Goal: Task Accomplishment & Management: Manage account settings

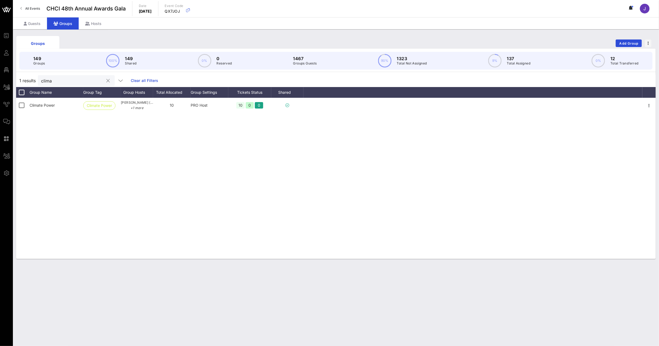
click at [107, 81] on button "clear icon" at bounding box center [108, 80] width 3 height 5
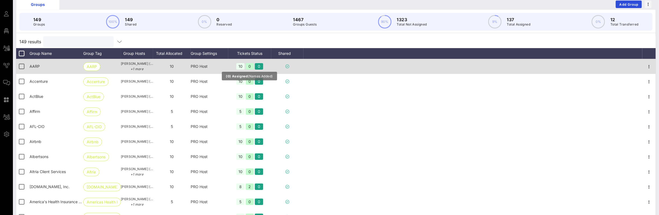
scroll to position [44, 0]
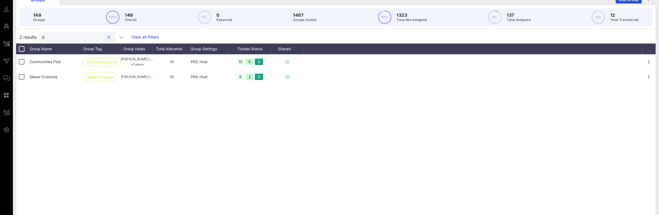
type input "0"
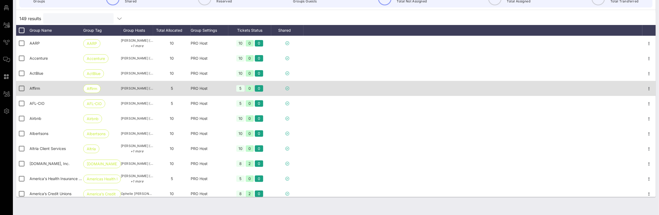
scroll to position [66, 0]
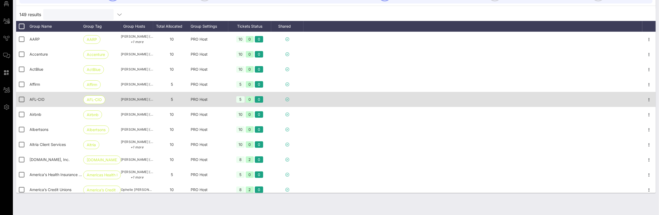
type input "0"
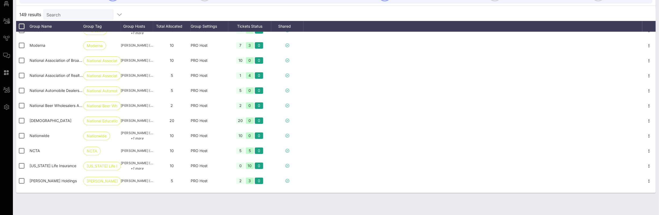
scroll to position [1475, 0]
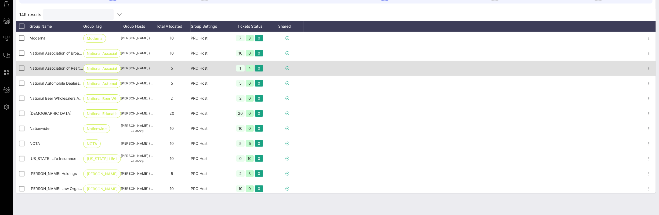
click at [64, 67] on span "National Association of Realtors (NAR)" at bounding box center [63, 68] width 67 height 5
click at [69, 67] on span "National Association of Realtors (NAR)" at bounding box center [63, 68] width 67 height 5
click at [71, 67] on span "National Association of Realtors (NAR)" at bounding box center [63, 68] width 67 height 5
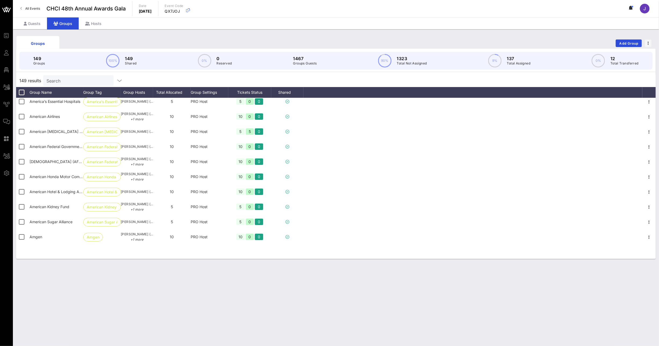
scroll to position [0, 0]
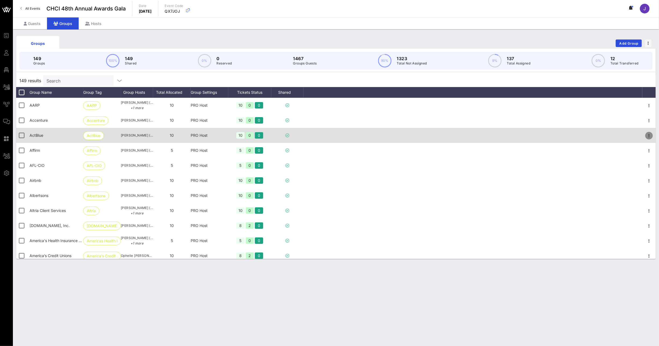
click at [646, 135] on icon "button" at bounding box center [649, 135] width 6 height 6
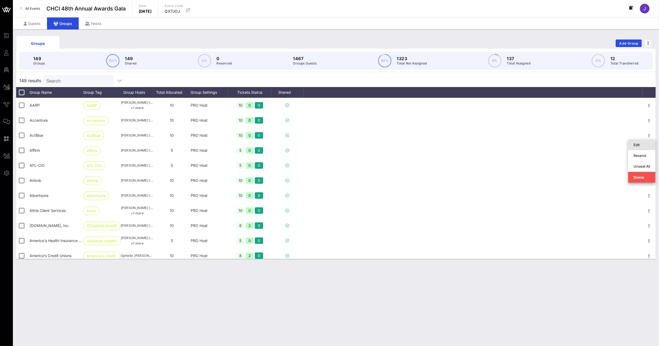
click at [636, 143] on div "Edit" at bounding box center [641, 145] width 17 height 4
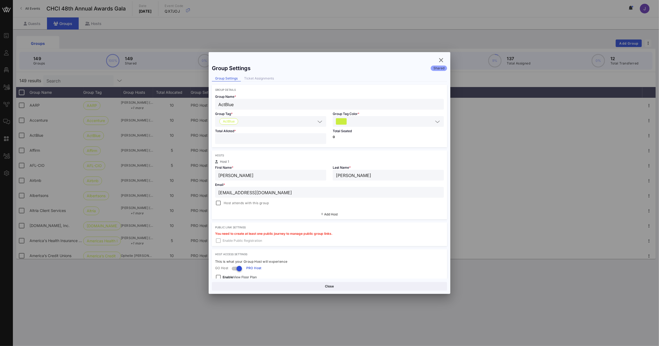
scroll to position [2, 0]
drag, startPoint x: 239, startPoint y: 136, endPoint x: 207, endPoint y: 138, distance: 32.0
click at [215, 137] on div "Total Alloted * **" at bounding box center [271, 136] width 118 height 20
type input "*"
click at [383, 285] on button "Save" at bounding box center [389, 286] width 117 height 9
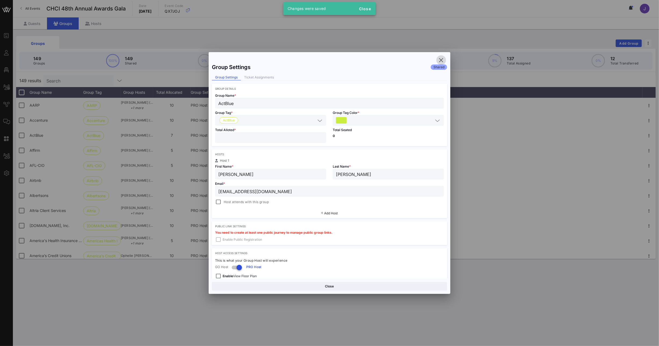
click at [443, 59] on icon "button" at bounding box center [441, 60] width 6 height 6
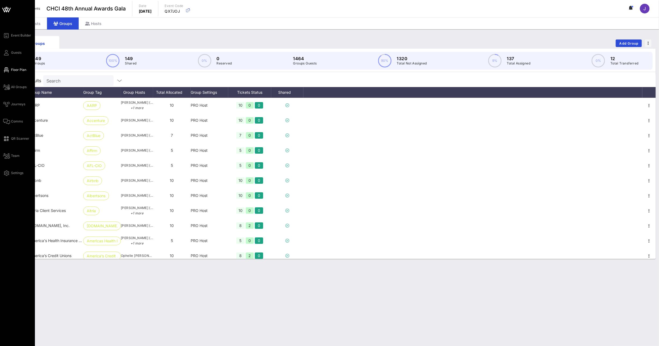
click at [8, 70] on icon at bounding box center [6, 70] width 7 height 1
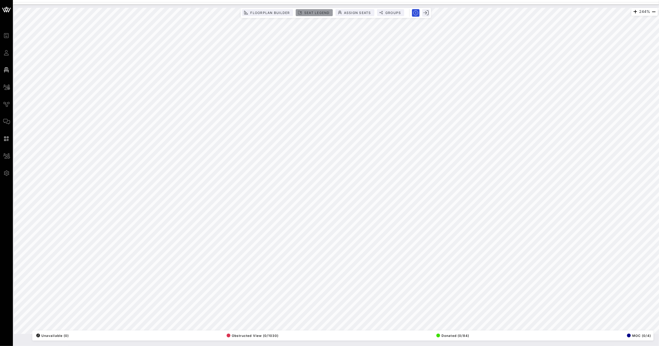
click at [308, 14] on span "Seat Legend" at bounding box center [317, 13] width 26 height 4
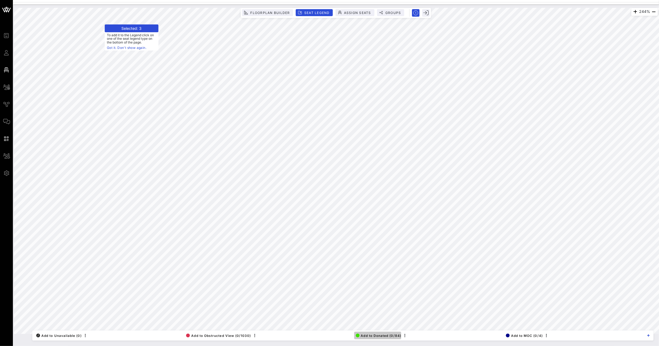
click at [387, 334] on span "Add to Donated (0/84)" at bounding box center [379, 336] width 46 height 4
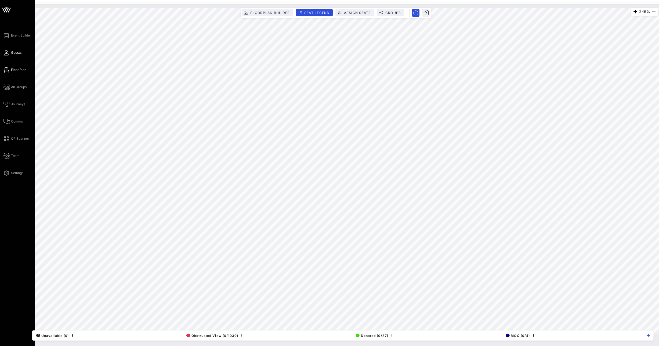
click at [10, 53] on link "Guests" at bounding box center [12, 52] width 18 height 6
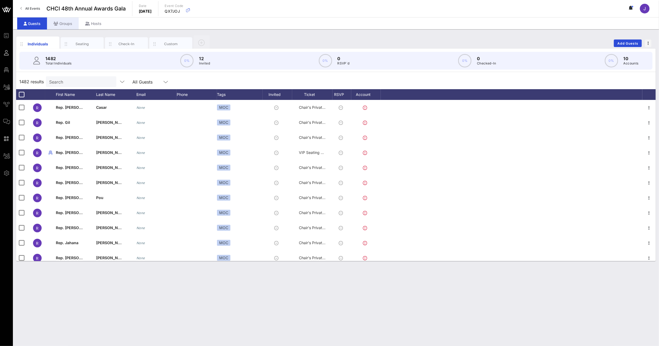
click at [63, 21] on div "Groups" at bounding box center [63, 23] width 32 height 12
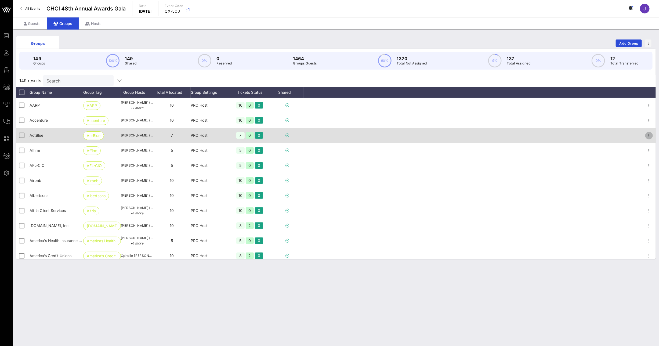
click at [646, 134] on icon "button" at bounding box center [649, 135] width 6 height 6
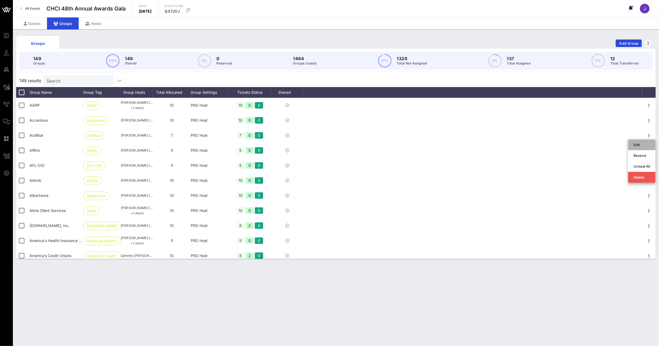
click at [639, 143] on div "Edit" at bounding box center [641, 145] width 17 height 4
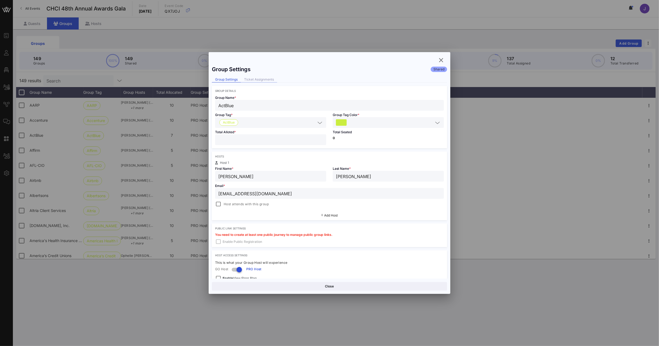
click at [272, 78] on div "Ticket Assignments" at bounding box center [259, 80] width 36 height 6
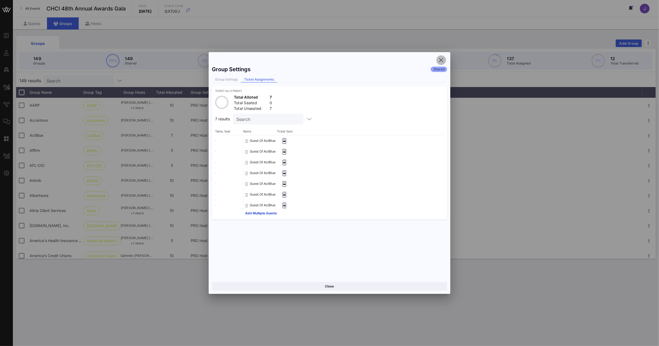
click at [441, 61] on icon "button" at bounding box center [441, 60] width 6 height 6
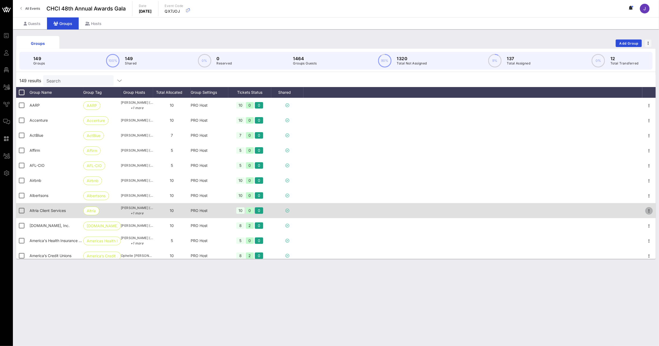
click at [646, 211] on icon "button" at bounding box center [649, 211] width 6 height 6
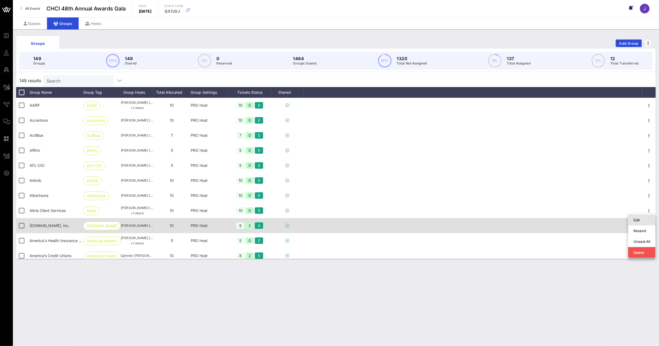
click at [639, 220] on div "Edit" at bounding box center [641, 220] width 17 height 4
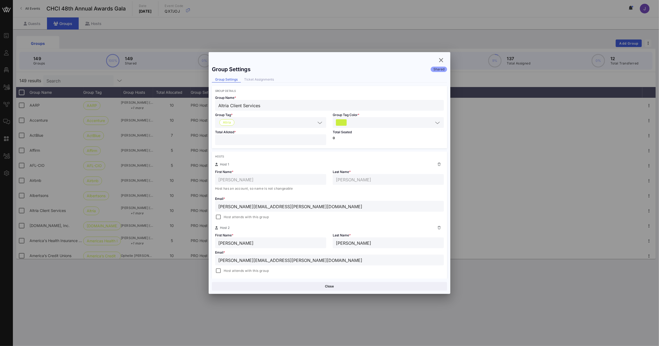
drag, startPoint x: 222, startPoint y: 138, endPoint x: 208, endPoint y: 136, distance: 14.3
click at [213, 137] on div "Total Alloted * **" at bounding box center [271, 138] width 118 height 20
type input "*"
click at [376, 288] on button "Save" at bounding box center [389, 286] width 117 height 9
click at [442, 59] on icon "button" at bounding box center [441, 60] width 6 height 6
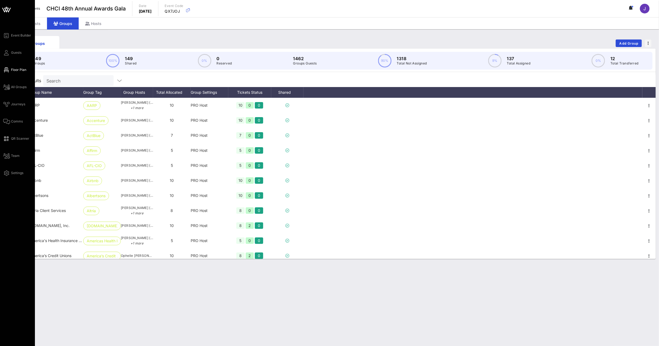
click at [8, 70] on icon at bounding box center [6, 70] width 7 height 1
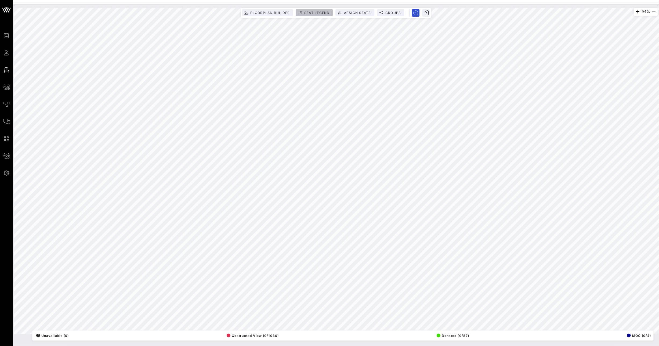
click at [320, 15] on button "Seat Legend" at bounding box center [314, 12] width 37 height 7
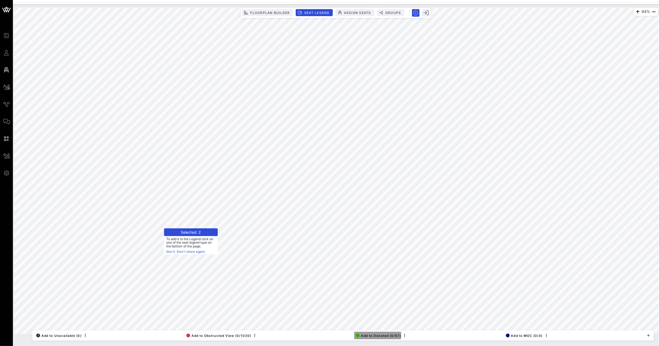
click at [369, 336] on span "Add to Donated (0/87)" at bounding box center [378, 336] width 45 height 4
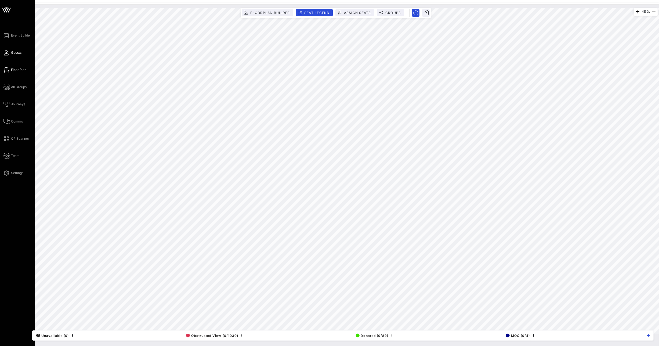
click at [6, 53] on icon at bounding box center [6, 52] width 7 height 1
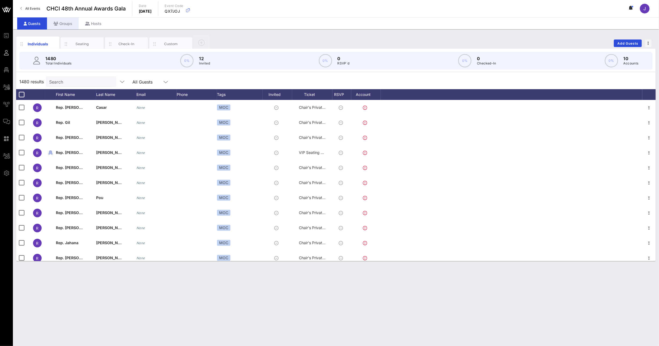
click at [66, 27] on div "Groups" at bounding box center [63, 23] width 32 height 12
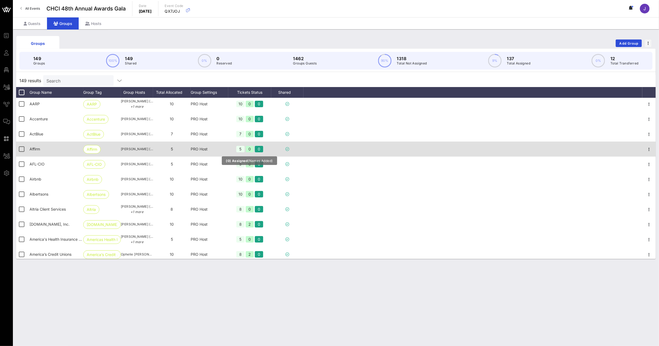
scroll to position [4, 0]
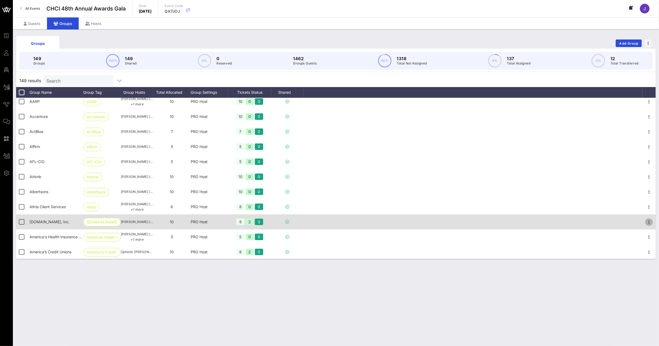
click at [646, 222] on icon "button" at bounding box center [649, 222] width 6 height 6
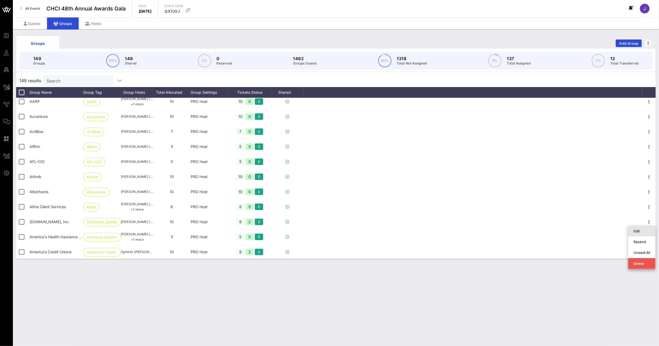
click at [644, 231] on div "Edit" at bounding box center [641, 231] width 17 height 4
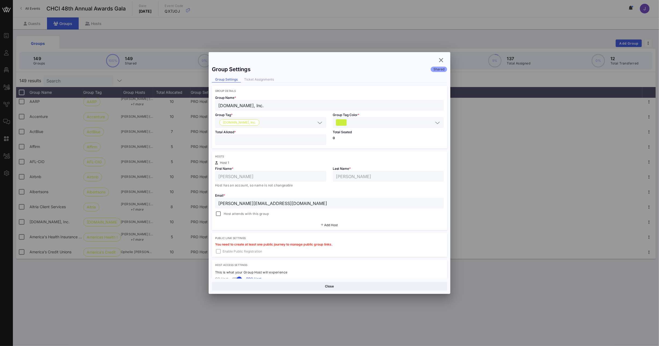
drag, startPoint x: 224, startPoint y: 139, endPoint x: 202, endPoint y: 140, distance: 21.8
click at [210, 140] on div "Group Settings Shared Group Settings Ticket Assignments Group Details Group Nam…" at bounding box center [330, 171] width 242 height 216
type input "*"
click at [368, 284] on button "Save" at bounding box center [389, 286] width 117 height 9
click at [249, 78] on div "Ticket Assignments" at bounding box center [259, 80] width 36 height 6
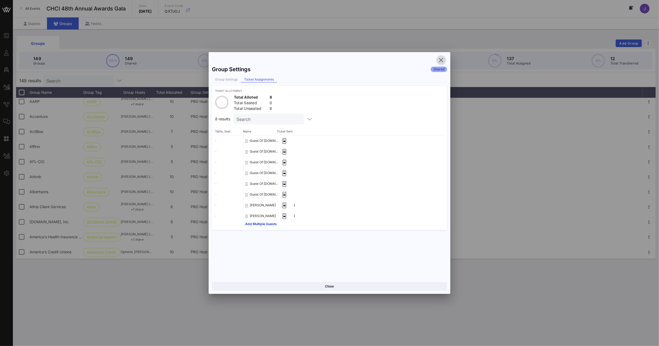
click at [443, 60] on icon "button" at bounding box center [441, 60] width 6 height 6
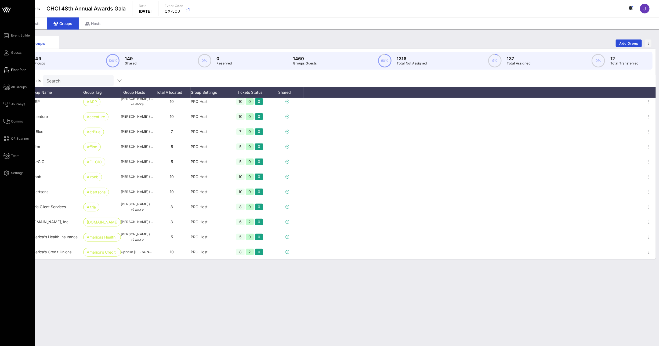
click at [10, 72] on link "Floor Plan" at bounding box center [14, 70] width 23 height 6
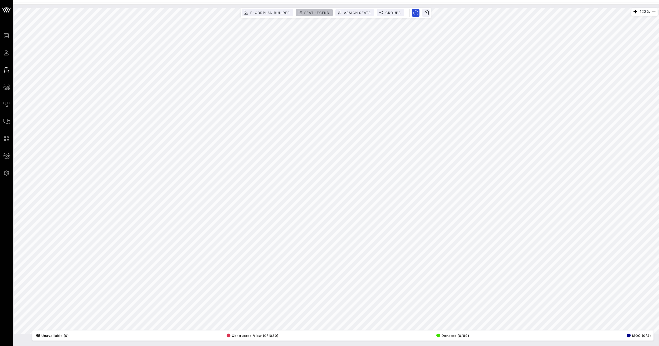
click at [317, 13] on span "Seat Legend" at bounding box center [317, 13] width 26 height 4
click at [350, 12] on span "Assign Seats" at bounding box center [357, 13] width 27 height 4
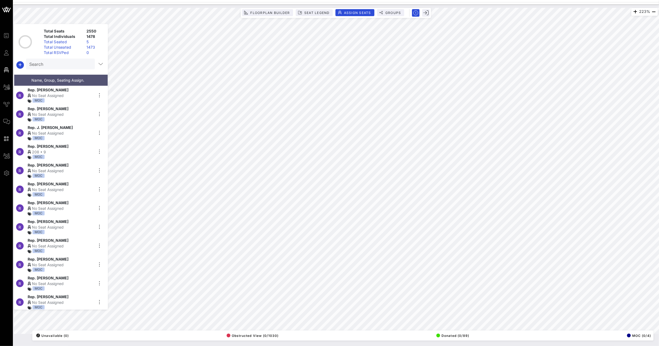
click at [69, 67] on input "Search" at bounding box center [59, 63] width 61 height 7
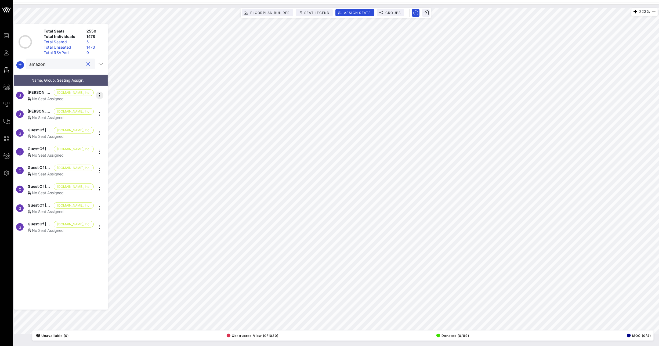
type input "amazon"
click at [98, 93] on icon "button" at bounding box center [99, 95] width 6 height 6
click at [103, 103] on div "Details" at bounding box center [114, 102] width 27 height 4
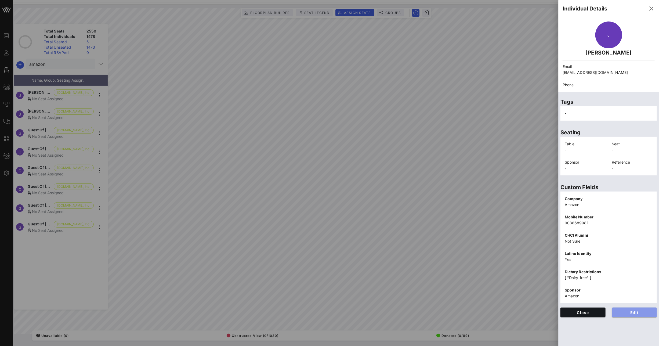
click at [638, 316] on button "Edit" at bounding box center [634, 312] width 45 height 10
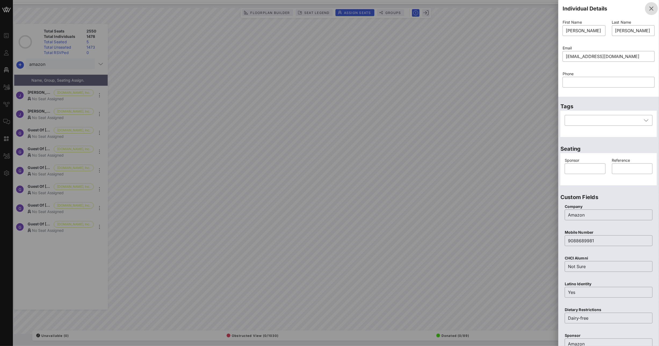
click at [648, 8] on icon "button" at bounding box center [651, 8] width 6 height 6
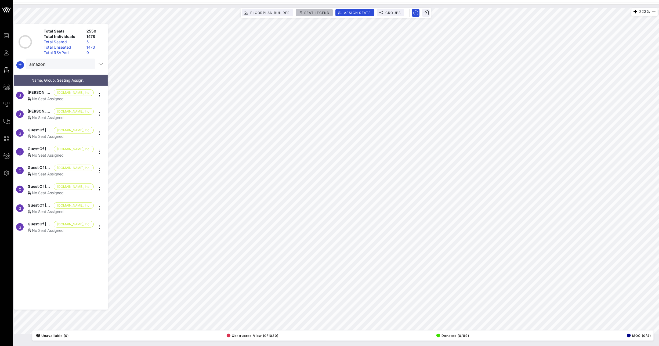
click at [300, 11] on icon "button" at bounding box center [300, 13] width 4 height 4
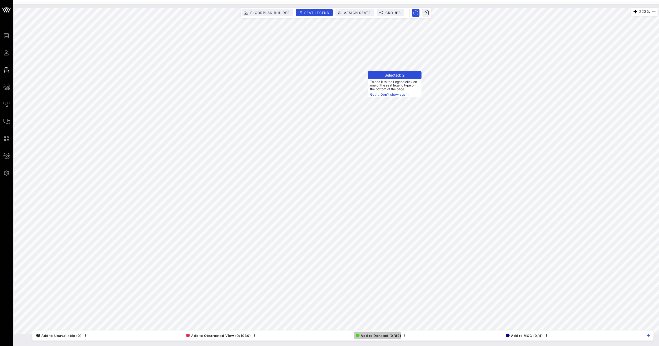
click at [378, 335] on span "Add to Donated (0/89)" at bounding box center [379, 336] width 46 height 4
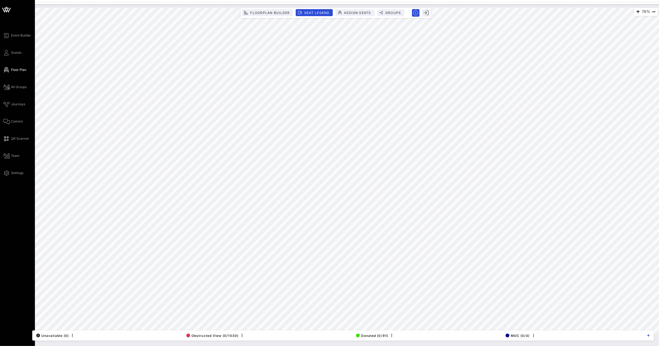
click at [14, 46] on div "Event Builder Guests Floor Plan All Groups Journeys Comms QR Scanner Team Setti…" at bounding box center [19, 104] width 32 height 144
click at [12, 52] on span "Guests" at bounding box center [16, 52] width 10 height 5
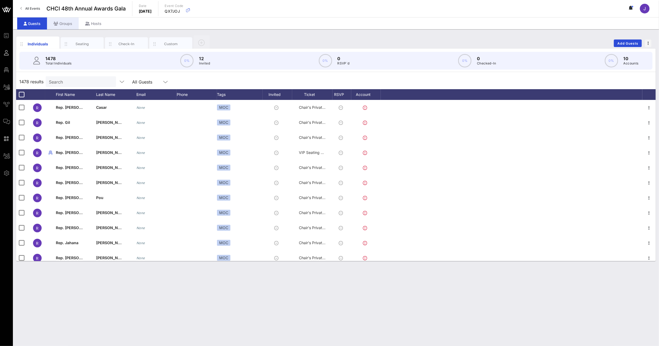
click at [60, 23] on div "Groups" at bounding box center [63, 23] width 32 height 12
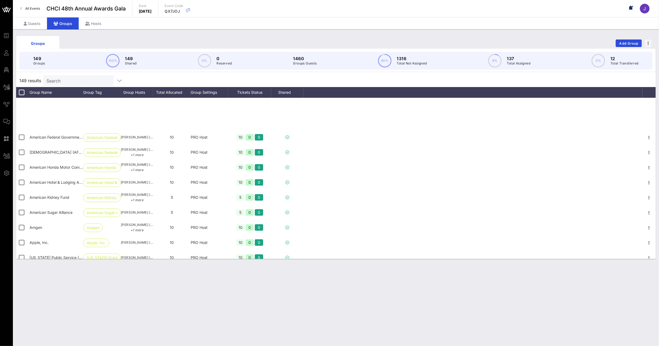
scroll to position [217, 0]
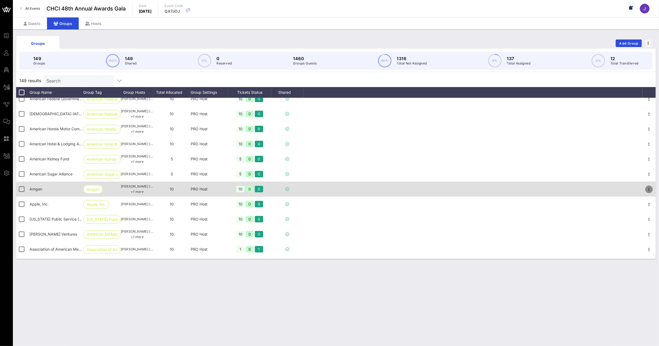
click at [646, 188] on icon "button" at bounding box center [649, 189] width 6 height 6
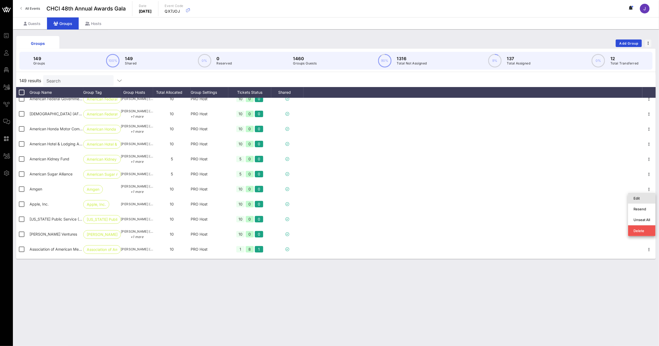
click at [645, 197] on div "Edit" at bounding box center [641, 198] width 17 height 4
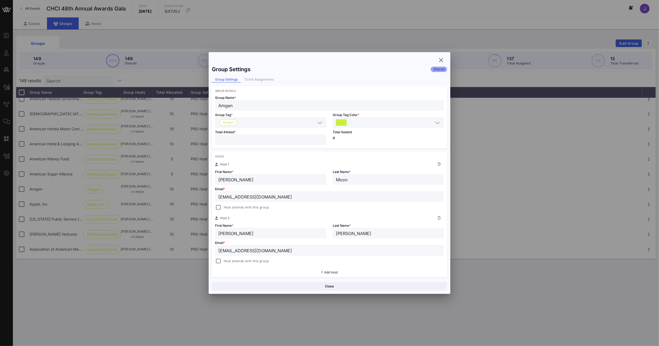
click at [202, 138] on div "Event Builder Guests Floor Plan All Groups Journeys Comms QR Scanner Team Setti…" at bounding box center [329, 173] width 659 height 346
type input "*"
click at [362, 284] on button "Save" at bounding box center [389, 286] width 117 height 9
click at [443, 60] on icon "button" at bounding box center [441, 60] width 6 height 6
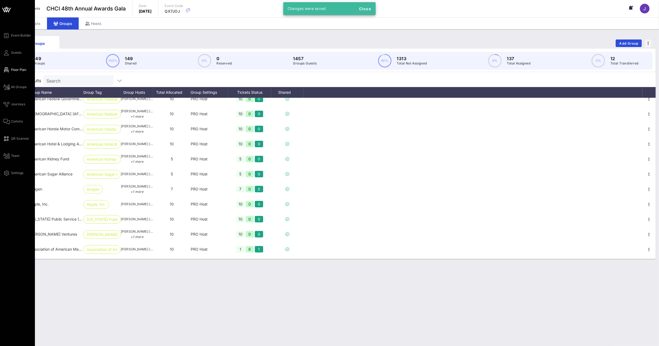
click at [9, 67] on link "Floor Plan" at bounding box center [14, 70] width 23 height 6
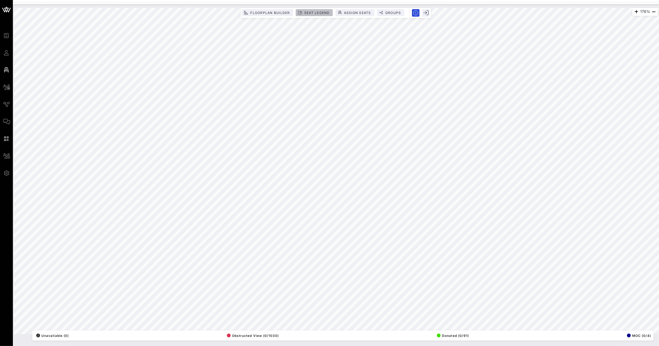
click at [311, 10] on button "Seat Legend" at bounding box center [314, 12] width 37 height 7
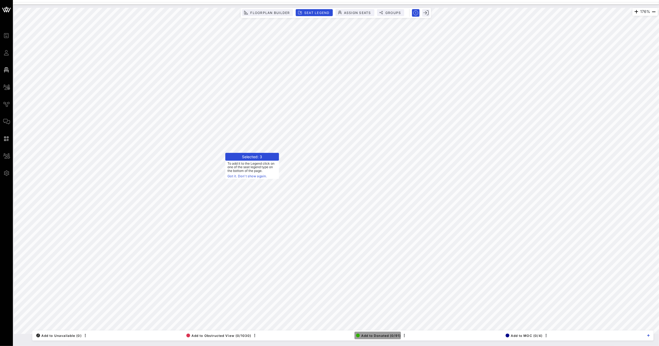
click at [360, 332] on button "Add to Donated (0/91)" at bounding box center [377, 336] width 46 height 8
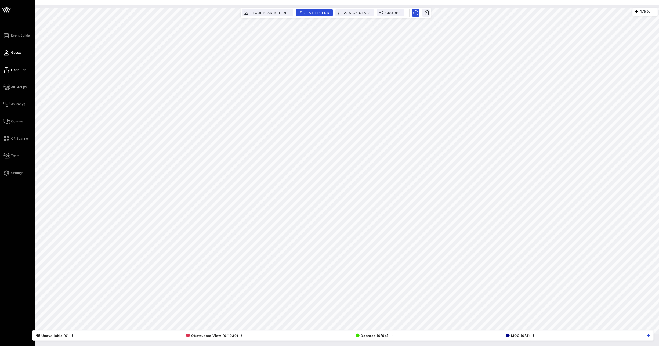
click at [15, 54] on span "Guests" at bounding box center [16, 52] width 10 height 5
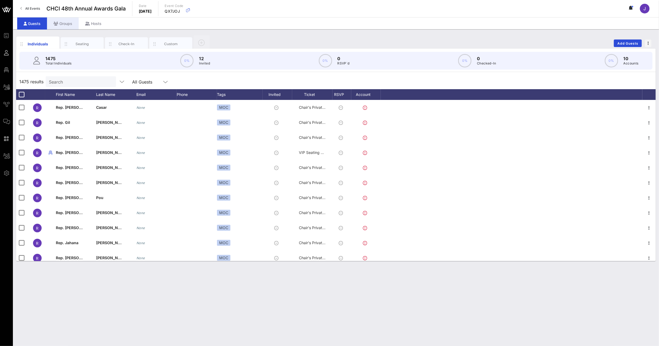
click at [60, 23] on div "Groups" at bounding box center [63, 23] width 32 height 12
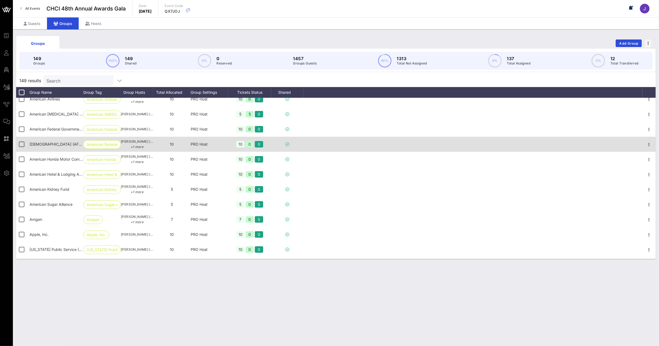
scroll to position [190, 0]
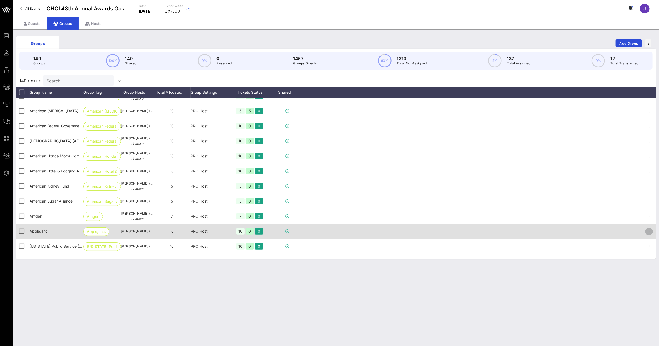
click at [646, 230] on icon "button" at bounding box center [649, 231] width 6 height 6
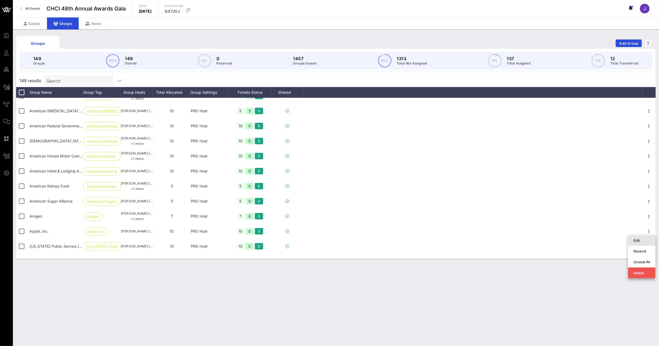
click at [638, 240] on div "Edit" at bounding box center [641, 240] width 17 height 4
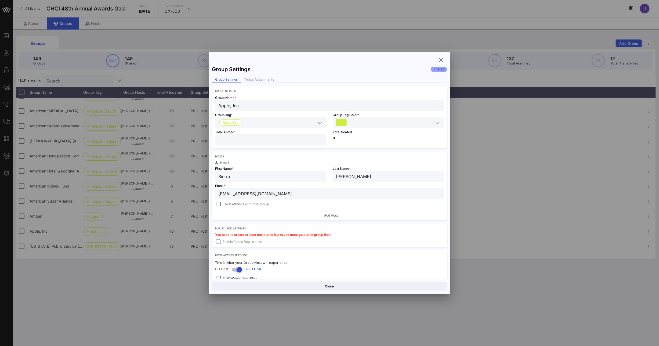
drag, startPoint x: 231, startPoint y: 140, endPoint x: 193, endPoint y: 137, distance: 38.7
click at [203, 138] on div "Event Builder Guests Floor Plan All Groups Journeys Comms QR Scanner Team Setti…" at bounding box center [329, 173] width 659 height 346
type input "*"
click at [345, 289] on button "Save" at bounding box center [389, 286] width 117 height 9
click at [442, 60] on icon "button" at bounding box center [441, 60] width 6 height 6
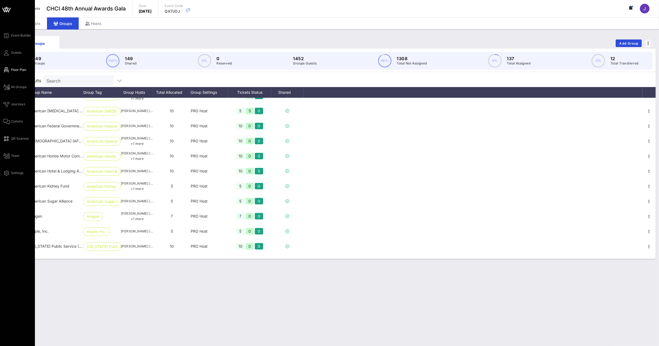
click at [8, 70] on icon at bounding box center [6, 70] width 7 height 1
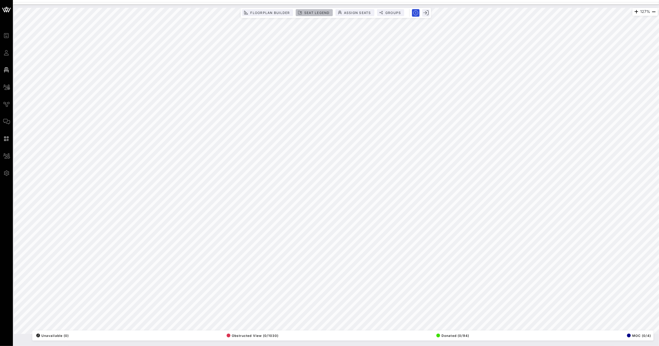
click at [310, 13] on span "Seat Legend" at bounding box center [317, 13] width 26 height 4
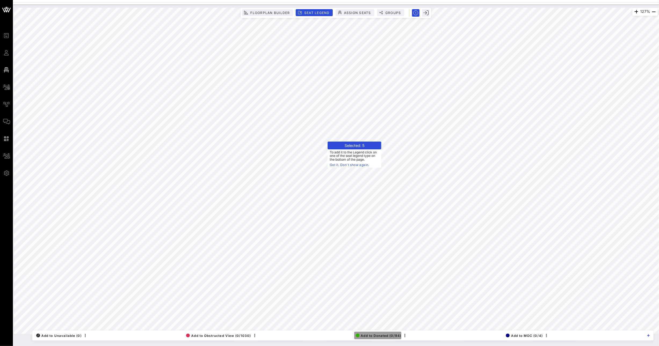
click at [393, 337] on span "Add to Donated (0/94)" at bounding box center [379, 336] width 46 height 4
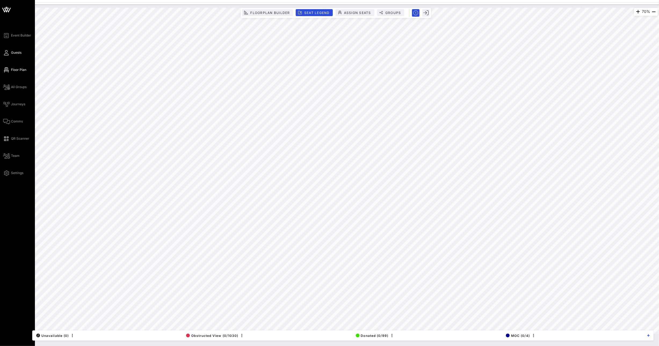
drag, startPoint x: 5, startPoint y: 52, endPoint x: 10, endPoint y: 50, distance: 4.8
click at [5, 52] on icon at bounding box center [6, 52] width 7 height 1
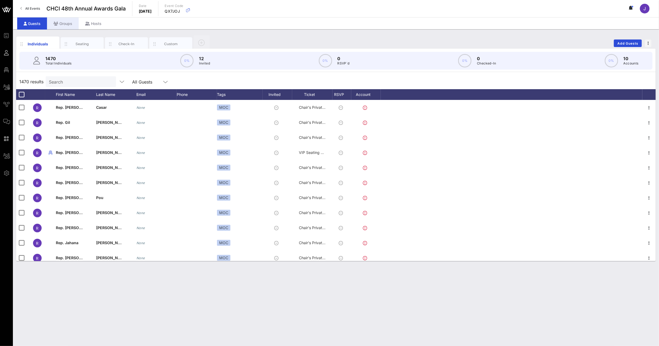
click at [61, 24] on div "Groups" at bounding box center [63, 23] width 32 height 12
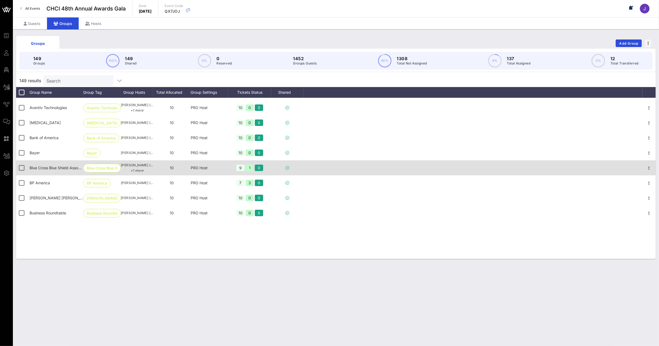
scroll to position [401, 0]
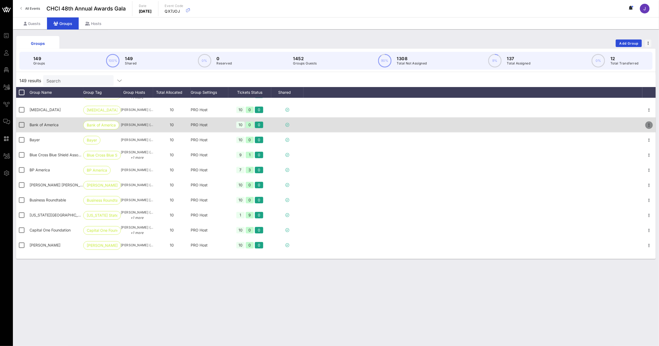
click at [646, 125] on icon "button" at bounding box center [649, 125] width 6 height 6
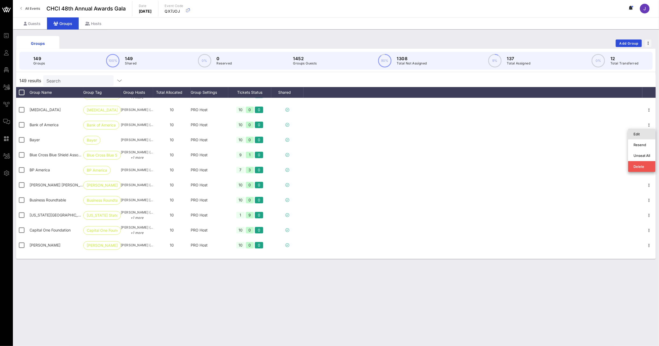
click at [636, 133] on div "Edit" at bounding box center [641, 134] width 17 height 4
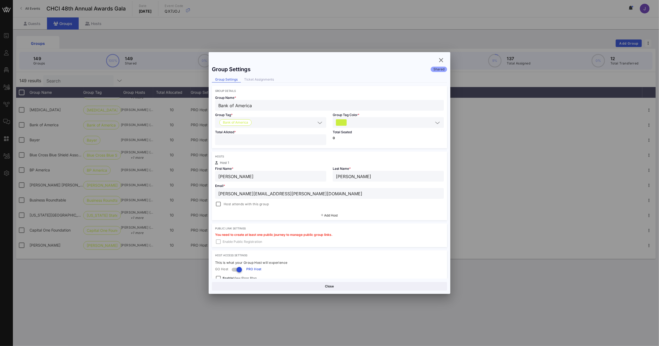
drag, startPoint x: 226, startPoint y: 140, endPoint x: 210, endPoint y: 137, distance: 16.4
click at [218, 137] on div "**" at bounding box center [270, 139] width 111 height 11
type input "*"
click at [373, 287] on button "Save" at bounding box center [389, 286] width 117 height 9
click at [443, 62] on icon "button" at bounding box center [441, 60] width 6 height 6
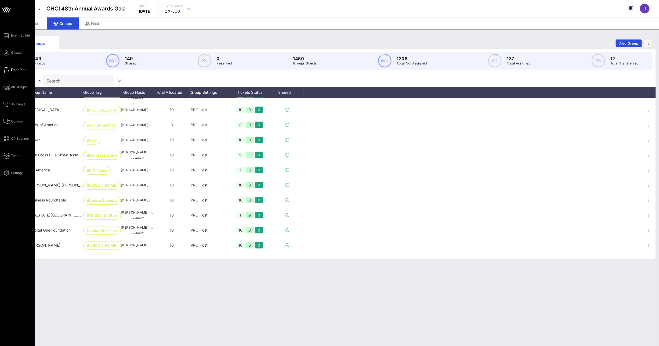
click at [7, 70] on icon at bounding box center [6, 70] width 7 height 1
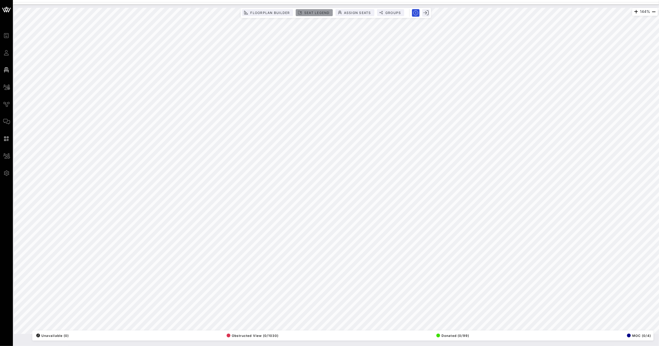
click at [328, 15] on span "Seat Legend" at bounding box center [317, 13] width 26 height 4
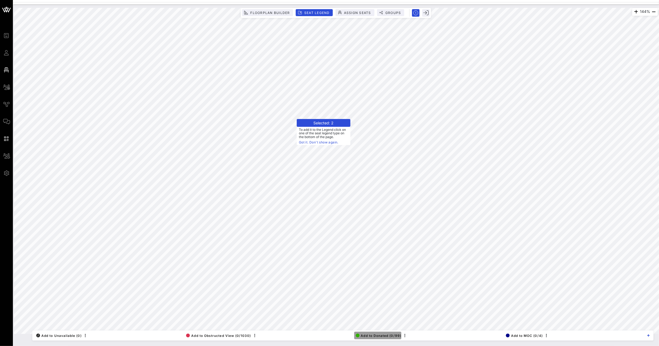
click at [375, 334] on span "Add to Donated (0/99)" at bounding box center [379, 336] width 46 height 4
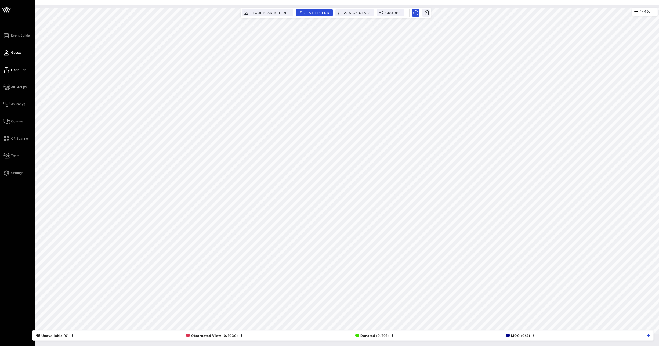
click at [6, 53] on icon at bounding box center [6, 52] width 7 height 1
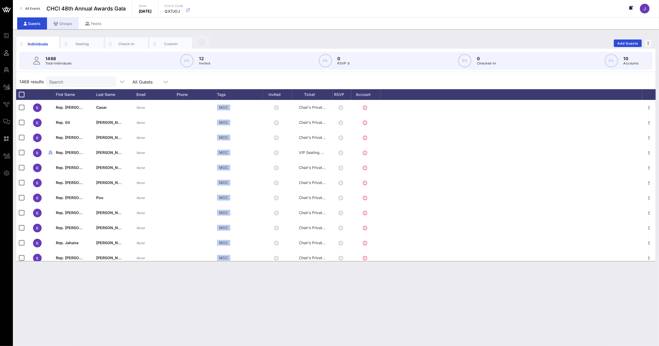
click at [70, 28] on div "Groups" at bounding box center [63, 23] width 32 height 12
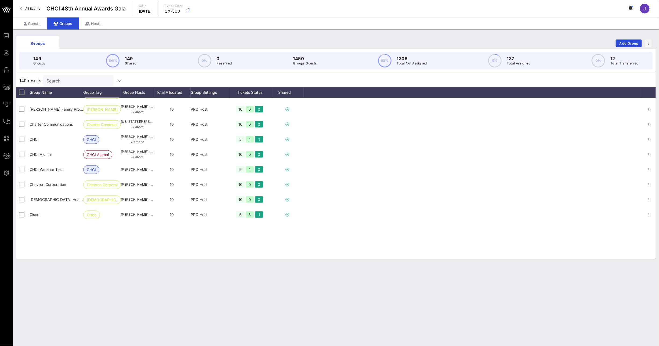
scroll to position [561, 0]
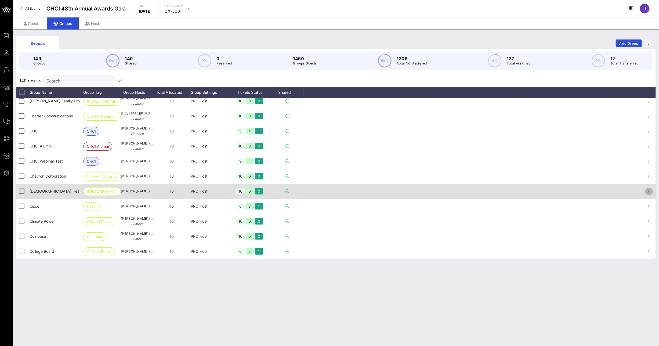
click at [647, 190] on icon "button" at bounding box center [649, 191] width 6 height 6
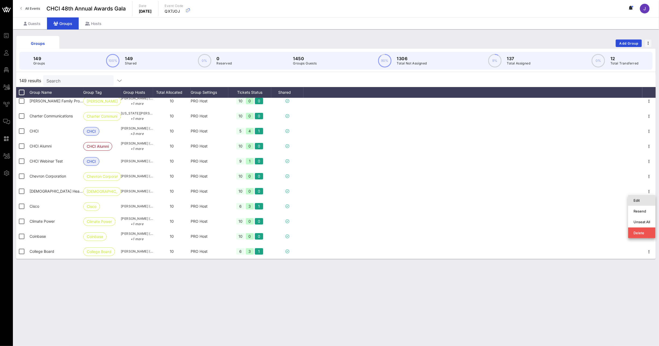
click at [637, 200] on div "Edit" at bounding box center [641, 200] width 17 height 4
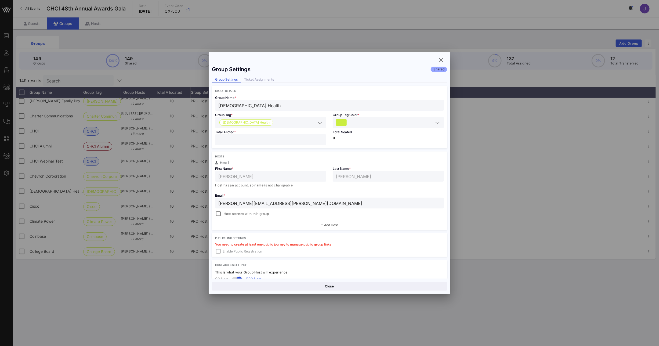
drag, startPoint x: 212, startPoint y: 139, endPoint x: 199, endPoint y: 138, distance: 13.7
click at [201, 138] on div "Event Builder Guests Floor Plan All Groups Journeys Comms QR Scanner Team Setti…" at bounding box center [329, 173] width 659 height 346
type input "*"
click at [370, 285] on button "Save" at bounding box center [389, 286] width 117 height 9
click at [441, 58] on icon "button" at bounding box center [441, 60] width 6 height 6
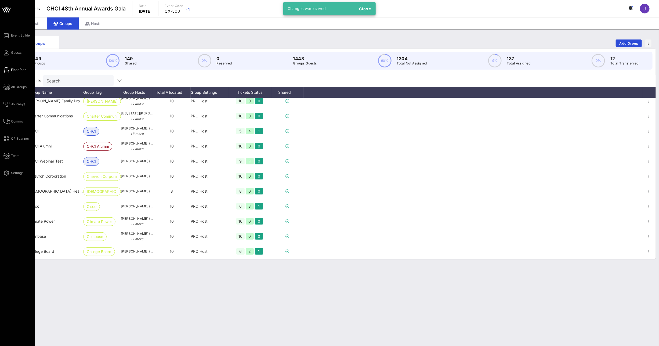
click at [5, 70] on icon at bounding box center [6, 70] width 7 height 1
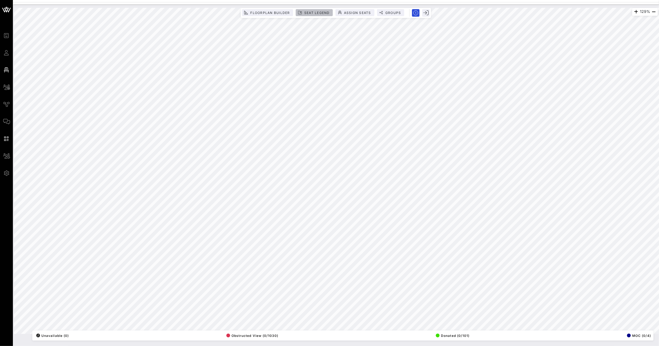
click at [320, 12] on span "Seat Legend" at bounding box center [317, 13] width 26 height 4
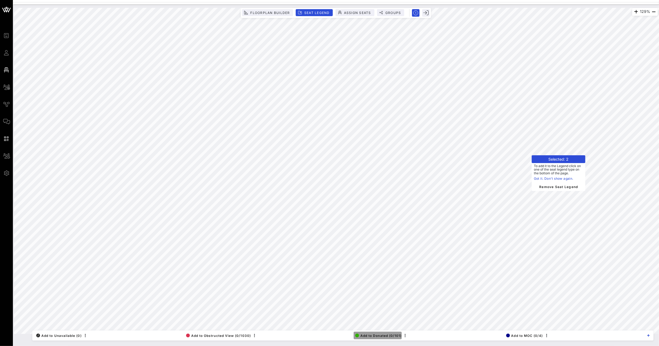
click at [378, 335] on span "Add to Donated (0/101)" at bounding box center [378, 336] width 46 height 4
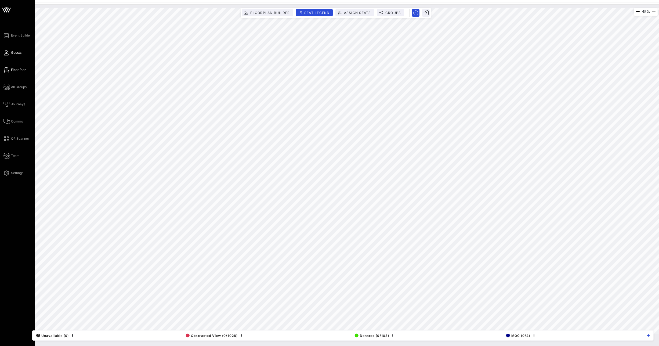
click at [6, 52] on icon at bounding box center [6, 52] width 7 height 1
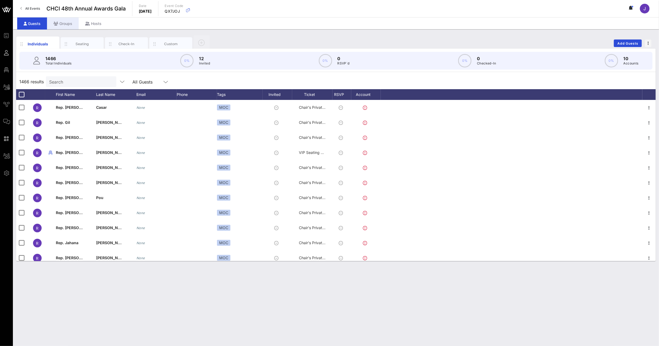
click at [67, 25] on div "Groups" at bounding box center [63, 23] width 32 height 12
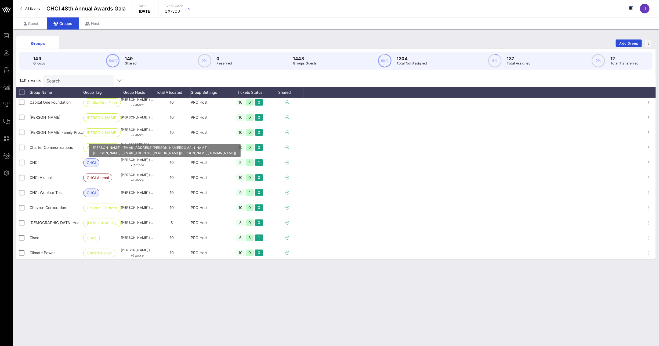
scroll to position [599, 0]
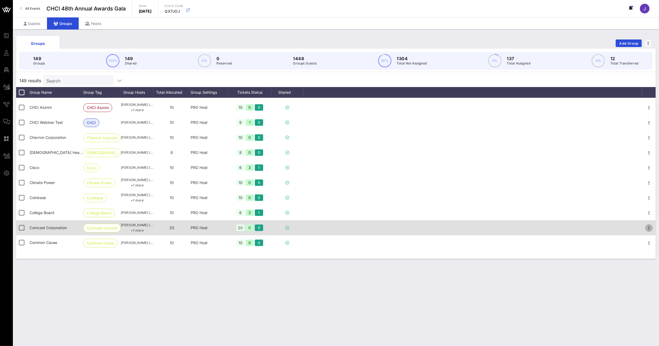
click at [646, 227] on icon "button" at bounding box center [649, 228] width 6 height 6
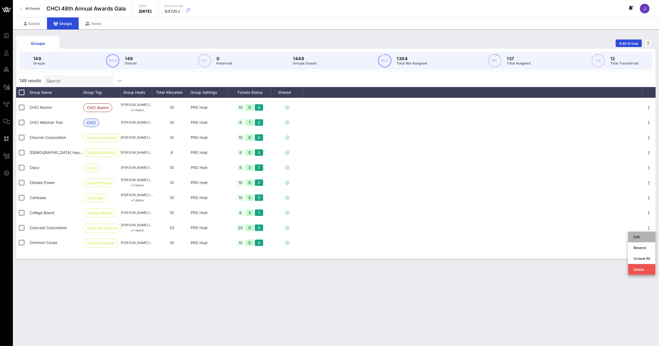
click at [637, 238] on div "Edit" at bounding box center [641, 237] width 17 height 4
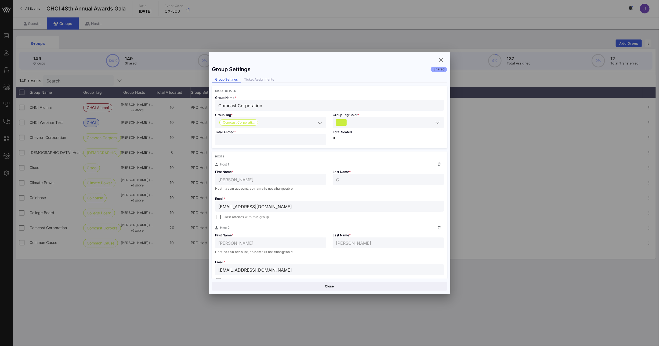
drag, startPoint x: 216, startPoint y: 139, endPoint x: 200, endPoint y: 139, distance: 15.6
click at [206, 139] on div "Event Builder Guests Floor Plan All Groups Journeys Comms QR Scanner Team Setti…" at bounding box center [329, 173] width 659 height 346
type input "**"
click at [376, 287] on button "Save" at bounding box center [389, 286] width 117 height 9
drag, startPoint x: 444, startPoint y: 60, endPoint x: 356, endPoint y: 47, distance: 88.4
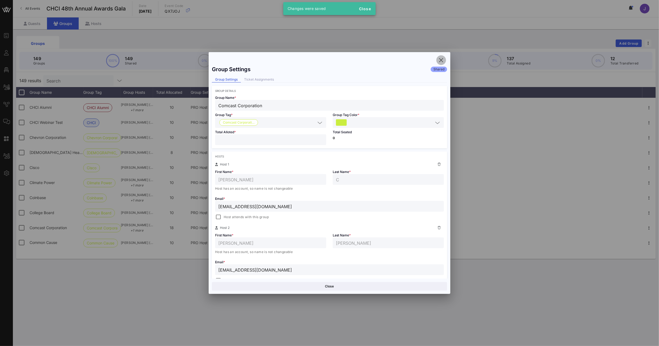
click at [444, 60] on icon "button" at bounding box center [441, 60] width 6 height 6
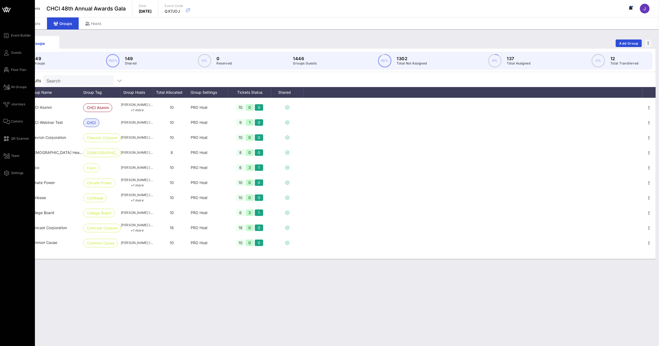
click at [18, 73] on div "Event Builder Guests Floor Plan All Groups Journeys Comms QR Scanner Team Setti…" at bounding box center [19, 104] width 32 height 144
click at [20, 69] on span "Floor Plan" at bounding box center [18, 69] width 15 height 5
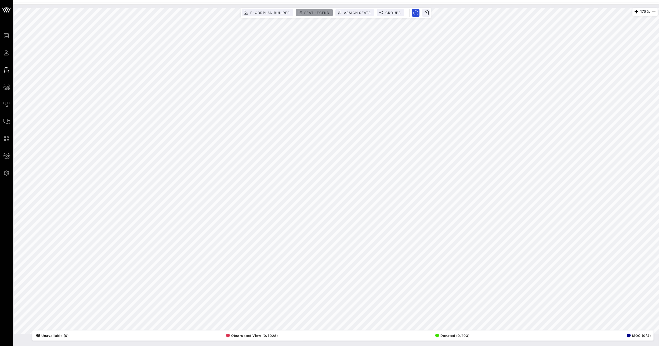
click at [313, 13] on span "Seat Legend" at bounding box center [317, 13] width 26 height 4
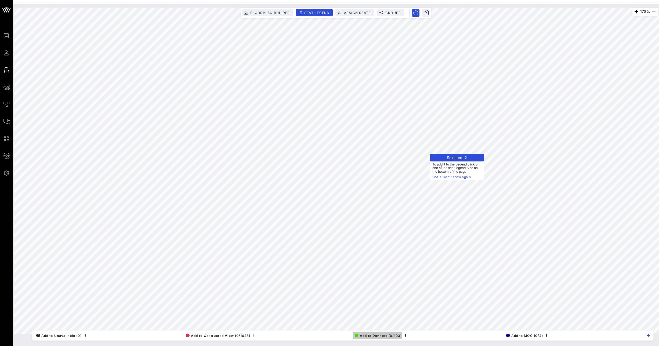
click at [376, 336] on span "Add to Donated (0/103)" at bounding box center [378, 336] width 47 height 4
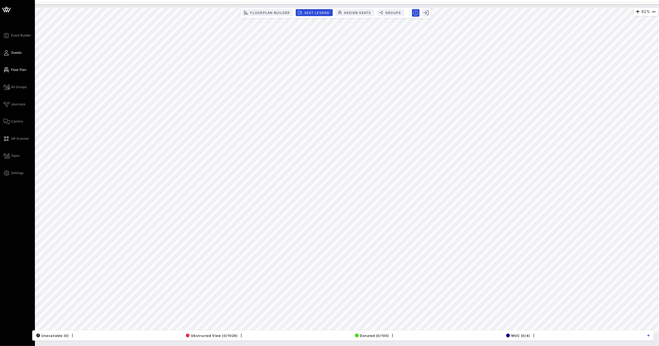
click at [13, 54] on span "Guests" at bounding box center [16, 52] width 10 height 5
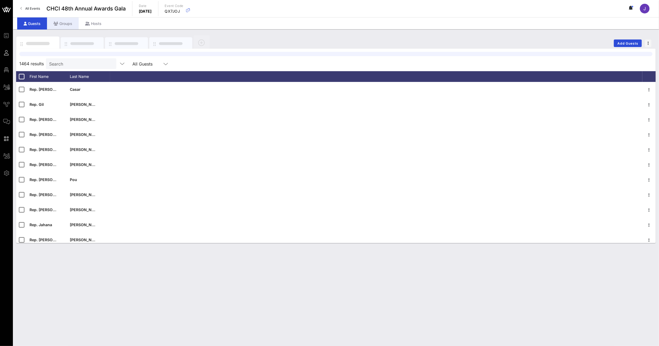
click at [70, 22] on div "Groups" at bounding box center [63, 23] width 32 height 12
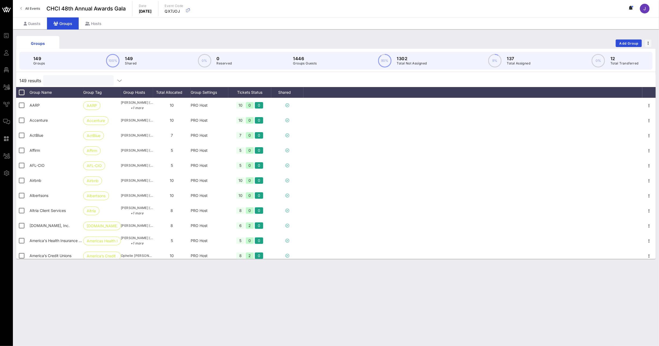
click at [70, 80] on input "text" at bounding box center [77, 80] width 63 height 7
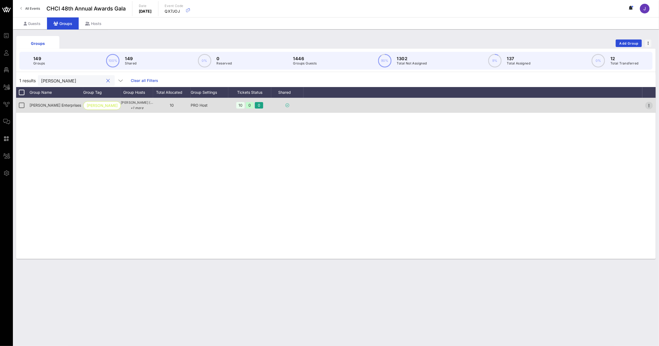
type input "[PERSON_NAME]"
click at [651, 105] on icon "button" at bounding box center [649, 105] width 6 height 6
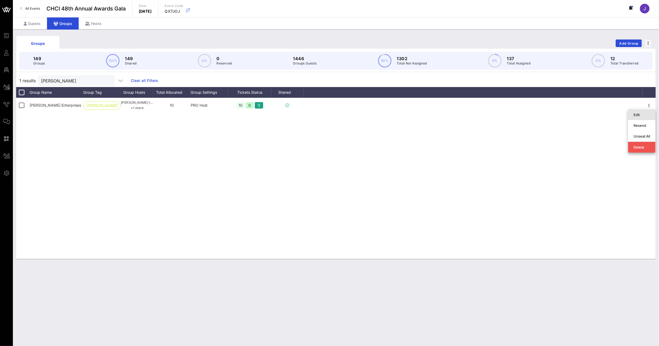
click at [646, 115] on div "Edit" at bounding box center [641, 115] width 17 height 4
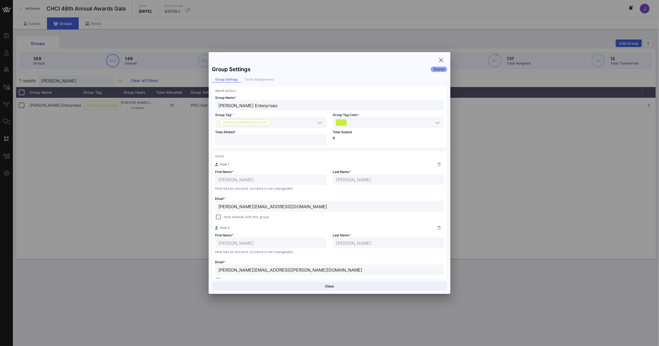
drag, startPoint x: 223, startPoint y: 140, endPoint x: 198, endPoint y: 139, distance: 24.7
click at [201, 139] on div "Event Builder Guests Floor Plan All Groups Journeys Comms QR Scanner Team Setti…" at bounding box center [329, 173] width 659 height 346
type input "*"
click at [367, 285] on button "Save" at bounding box center [389, 286] width 117 height 9
click at [441, 61] on icon "button" at bounding box center [441, 60] width 6 height 6
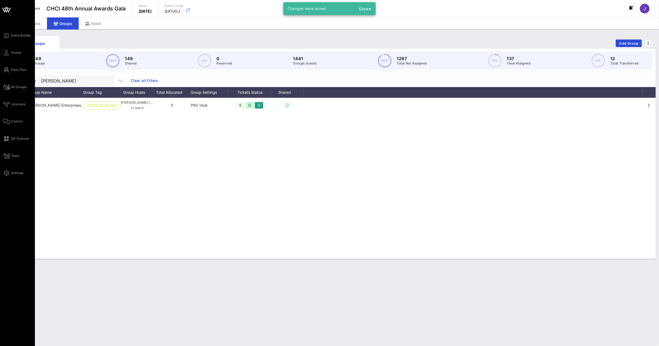
click at [14, 66] on div "Event Builder Guests Floor Plan All Groups Journeys Comms QR Scanner Team Setti…" at bounding box center [19, 104] width 32 height 144
click at [5, 70] on icon at bounding box center [6, 70] width 7 height 1
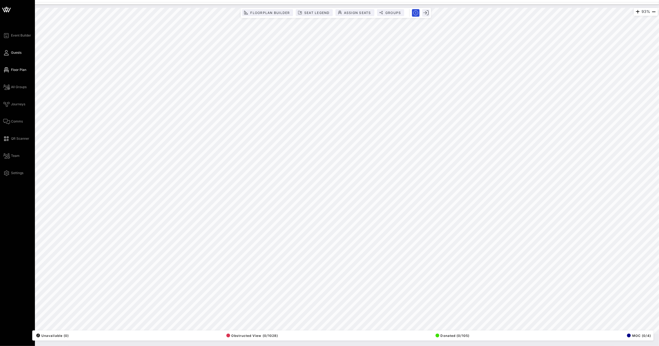
click at [8, 53] on icon at bounding box center [6, 52] width 7 height 1
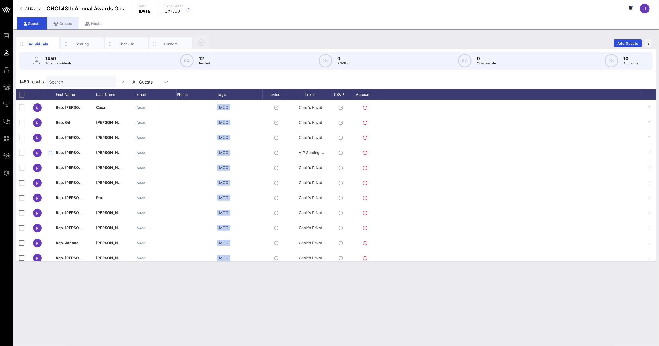
click at [60, 19] on div "Groups" at bounding box center [63, 23] width 32 height 12
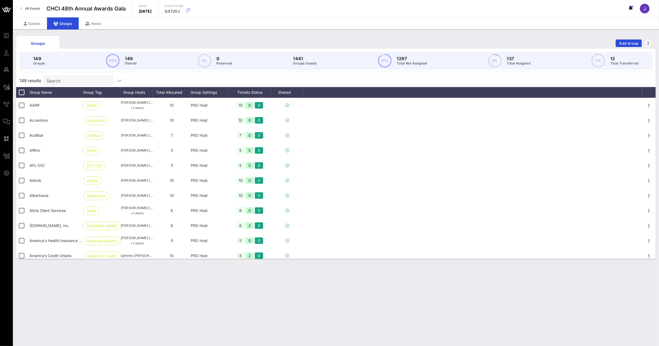
click at [63, 79] on input "Search" at bounding box center [77, 80] width 63 height 7
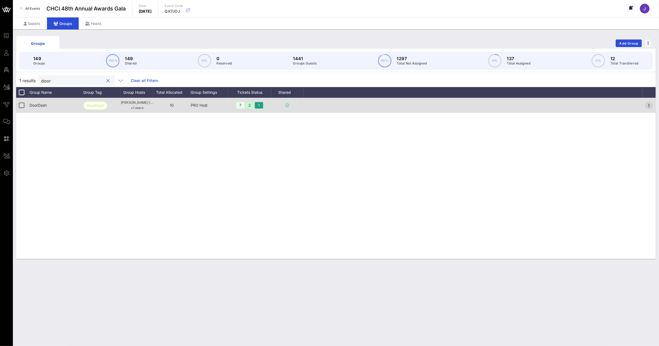
type input "door"
click at [649, 106] on icon "button" at bounding box center [649, 105] width 6 height 6
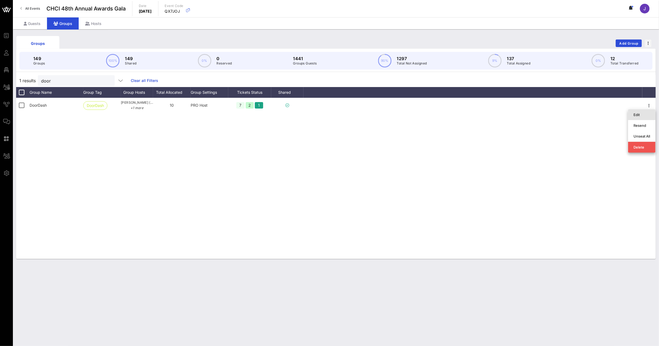
click at [641, 114] on div "Edit" at bounding box center [641, 115] width 17 height 4
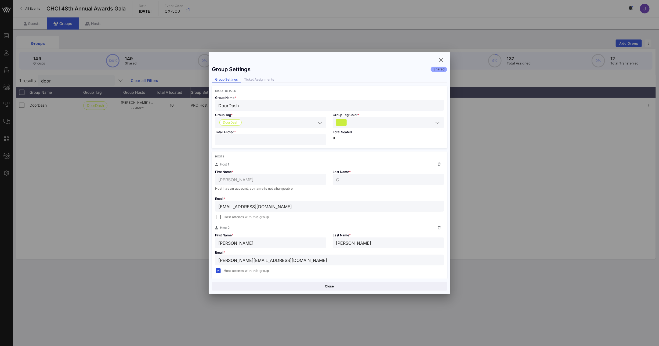
drag, startPoint x: 245, startPoint y: 143, endPoint x: 191, endPoint y: 141, distance: 53.7
click at [202, 142] on div "Event Builder Guests Floor Plan All Groups Journeys Comms QR Scanner Team Setti…" at bounding box center [329, 173] width 659 height 346
type input "*"
click at [425, 289] on button "Save" at bounding box center [389, 286] width 117 height 9
click at [442, 60] on icon "button" at bounding box center [441, 60] width 6 height 6
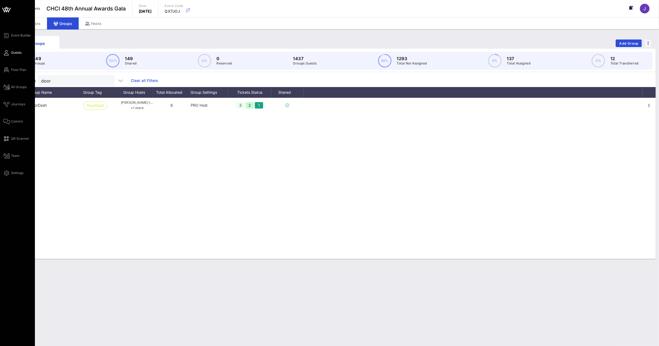
click at [11, 51] on span "Guests" at bounding box center [16, 52] width 10 height 5
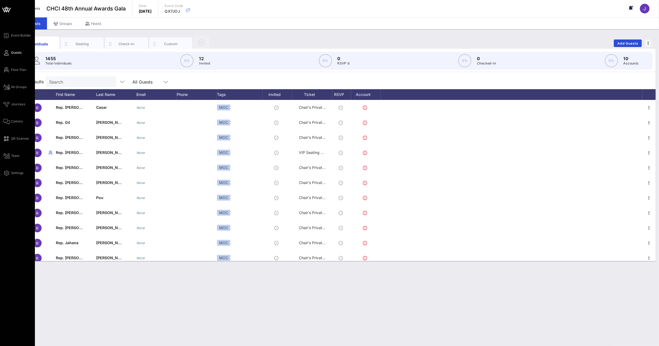
click at [17, 73] on link "Floor Plan" at bounding box center [14, 70] width 23 height 6
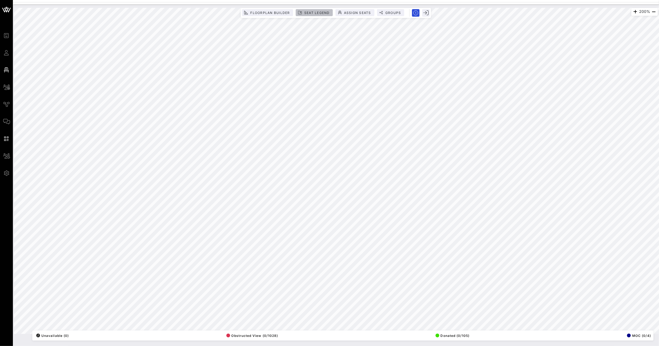
click at [311, 15] on button "Seat Legend" at bounding box center [314, 12] width 37 height 7
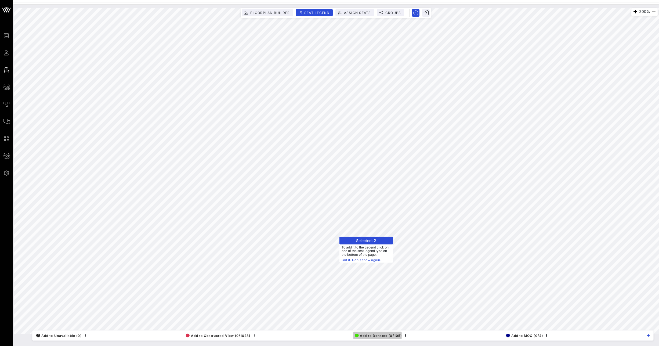
click at [393, 334] on span "Add to Donated (0/105)" at bounding box center [378, 336] width 47 height 4
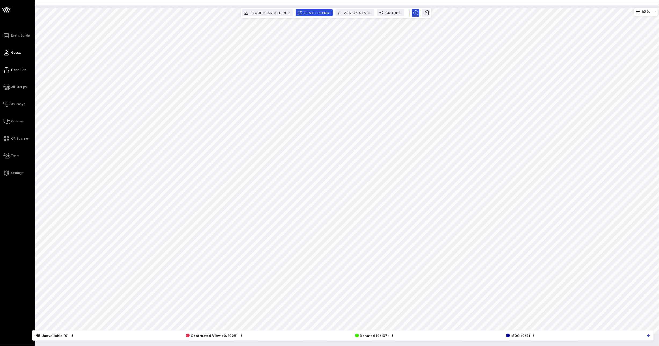
click at [11, 55] on link "Guests" at bounding box center [12, 52] width 18 height 6
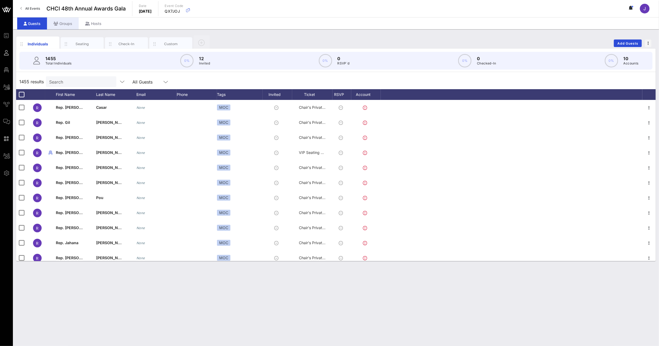
click at [67, 22] on div "Groups" at bounding box center [63, 23] width 32 height 12
